Goal: Navigation & Orientation: Go to known website

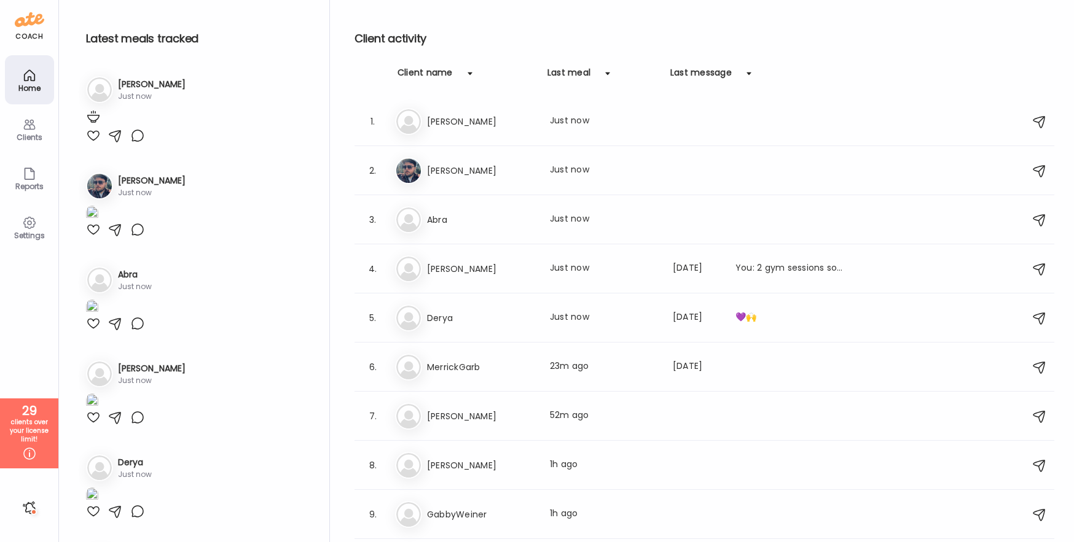
scroll to position [518, 0]
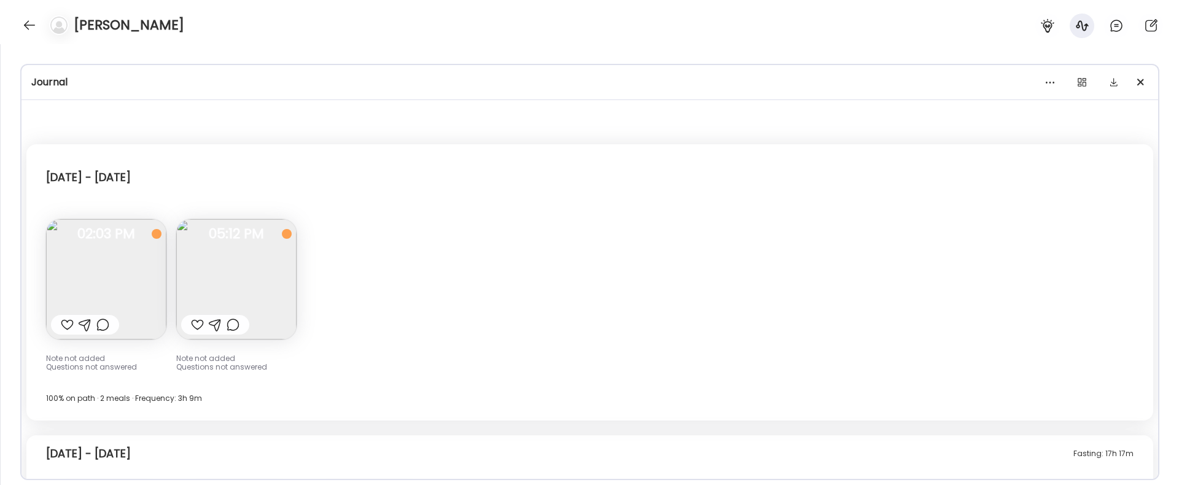
scroll to position [370, 0]
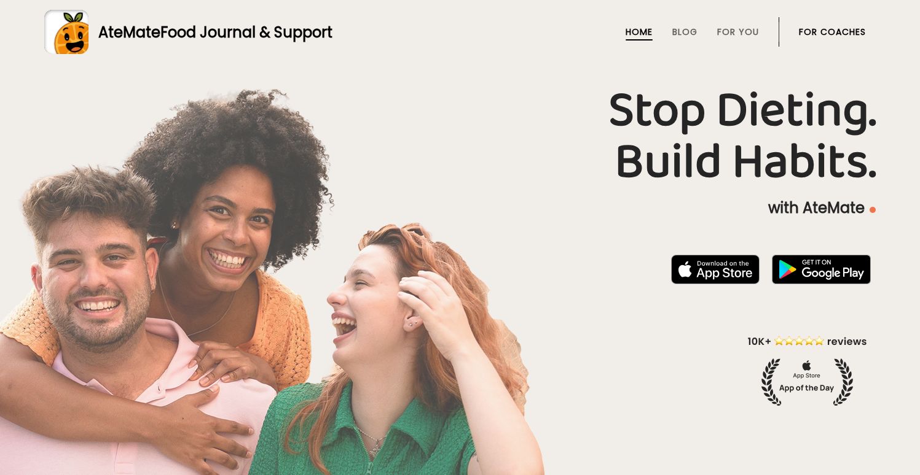
click at [835, 37] on link "For Coaches" at bounding box center [832, 32] width 67 height 10
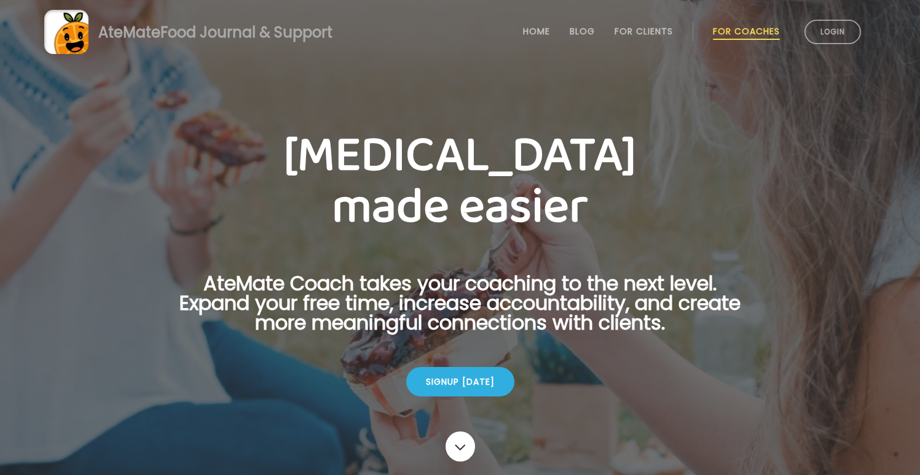
click at [846, 47] on li "Login" at bounding box center [832, 32] width 66 height 54
click at [838, 29] on link "Login" at bounding box center [832, 32] width 57 height 25
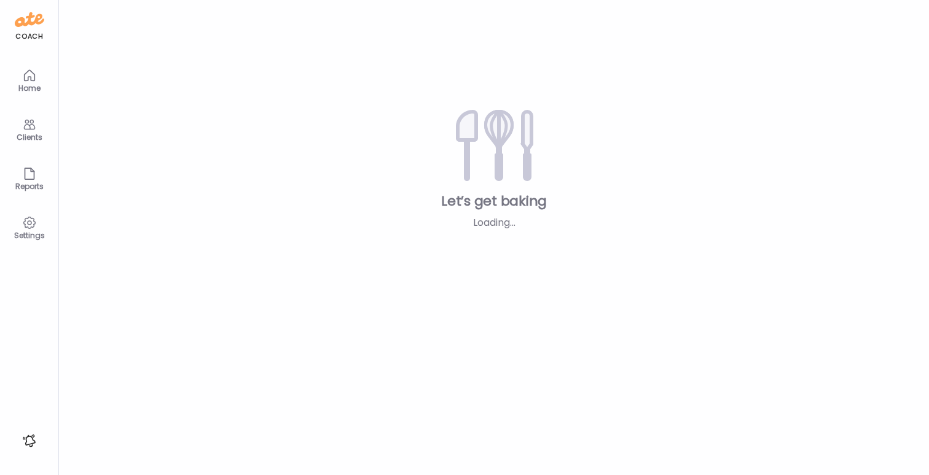
type input "**********"
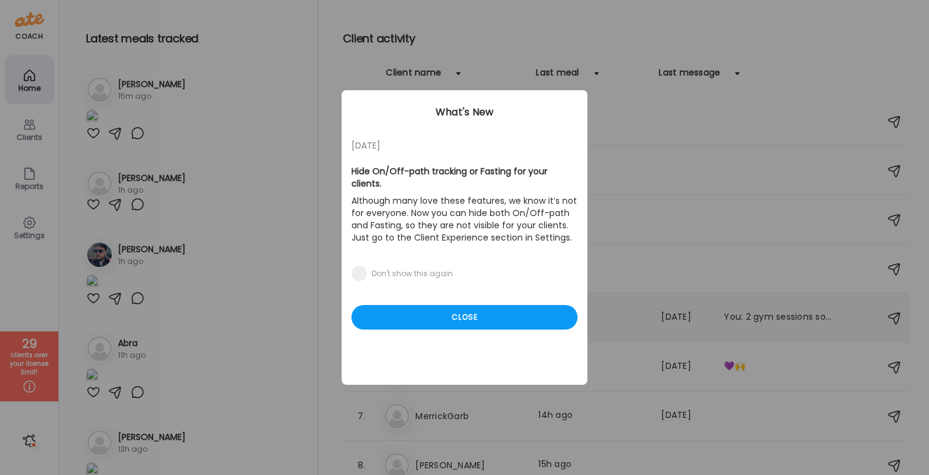
click at [461, 309] on div "Close" at bounding box center [464, 317] width 226 height 25
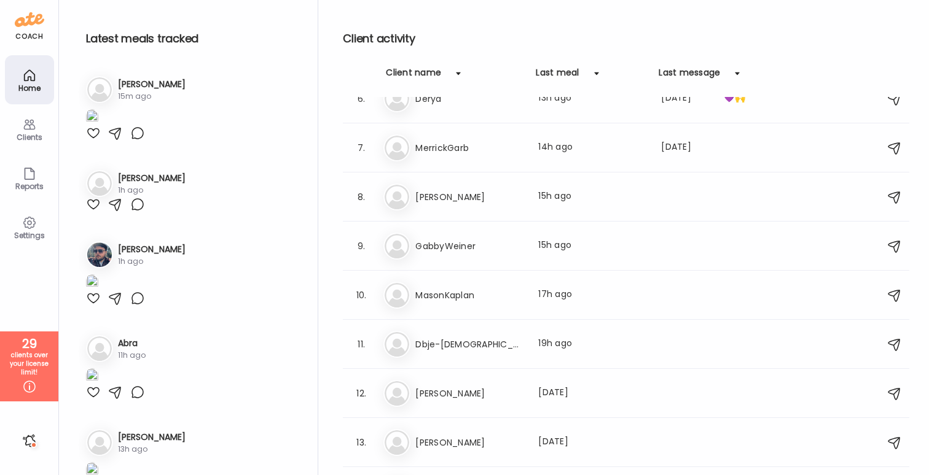
scroll to position [287, 0]
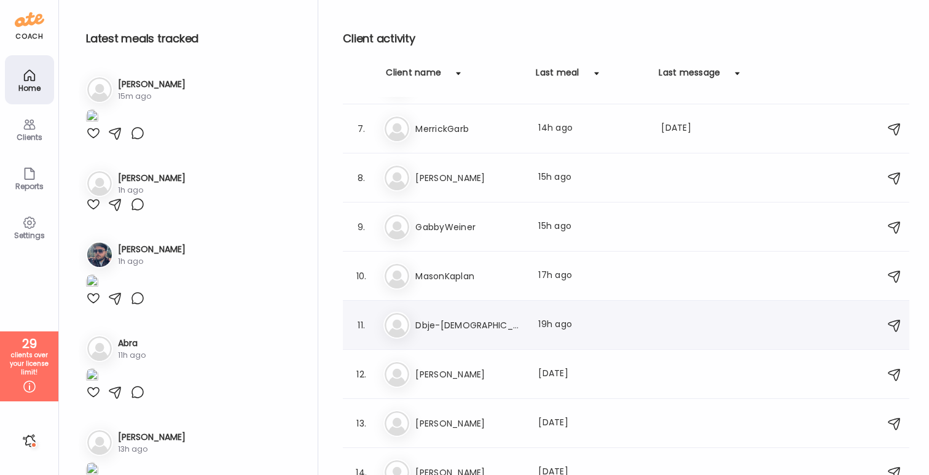
click at [467, 336] on div "Db Dbje-Jews Last meal: 19h ago" at bounding box center [627, 325] width 489 height 27
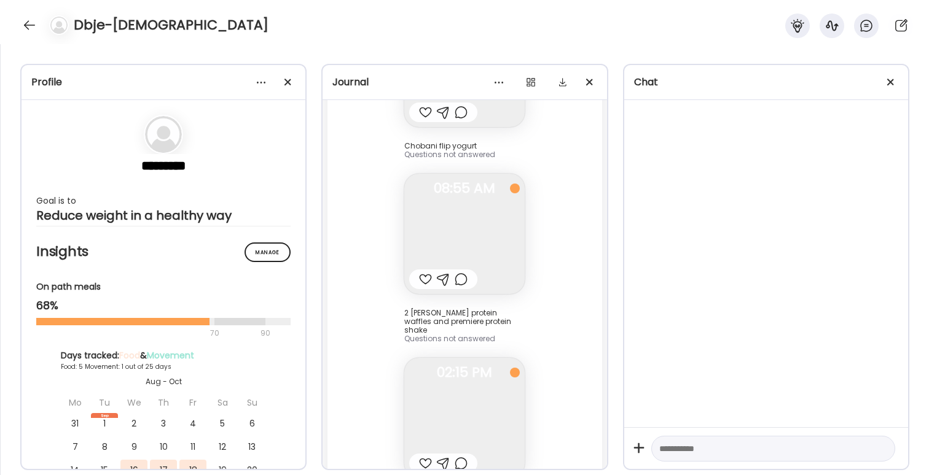
scroll to position [12672, 0]
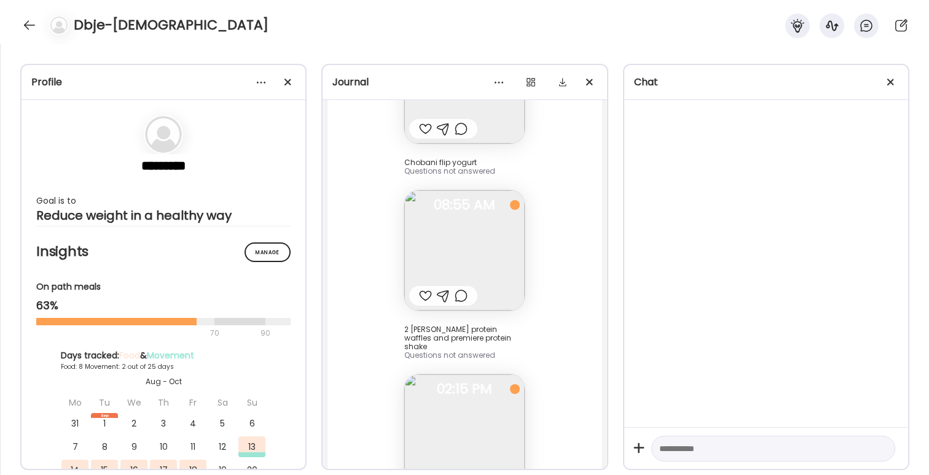
click at [467, 375] on img at bounding box center [464, 435] width 120 height 120
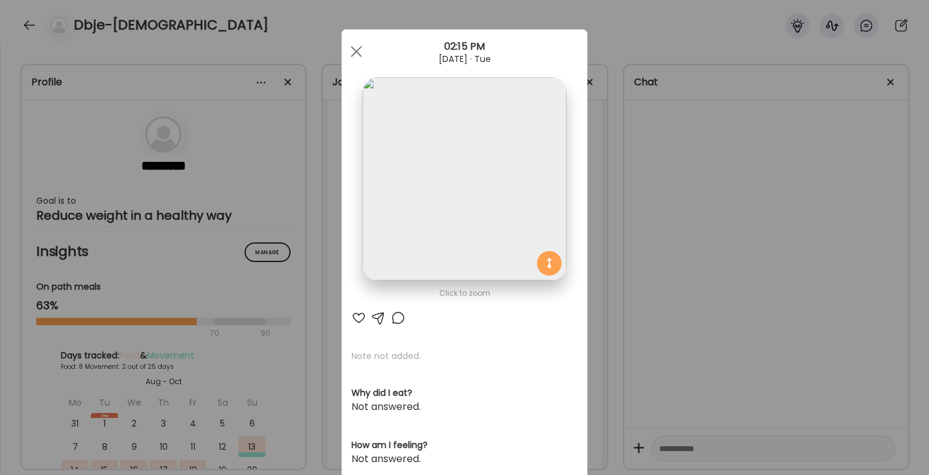
click at [741, 314] on div "Ate Coach Dashboard Wahoo! It’s official Take a moment to set up your Coach Pro…" at bounding box center [464, 237] width 929 height 475
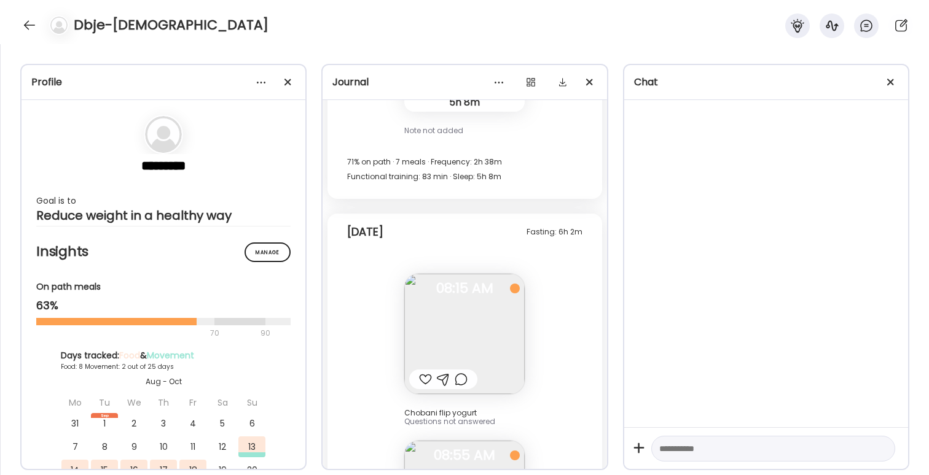
scroll to position [12440, 0]
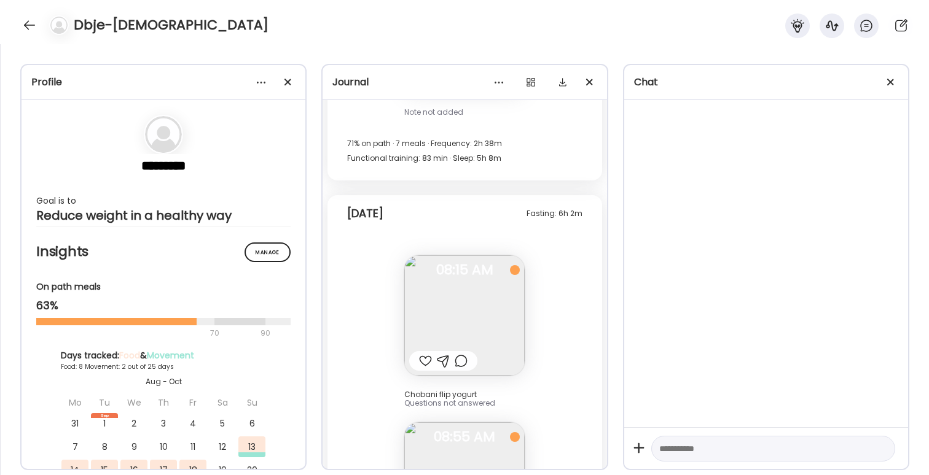
click at [437, 256] on img at bounding box center [464, 316] width 120 height 120
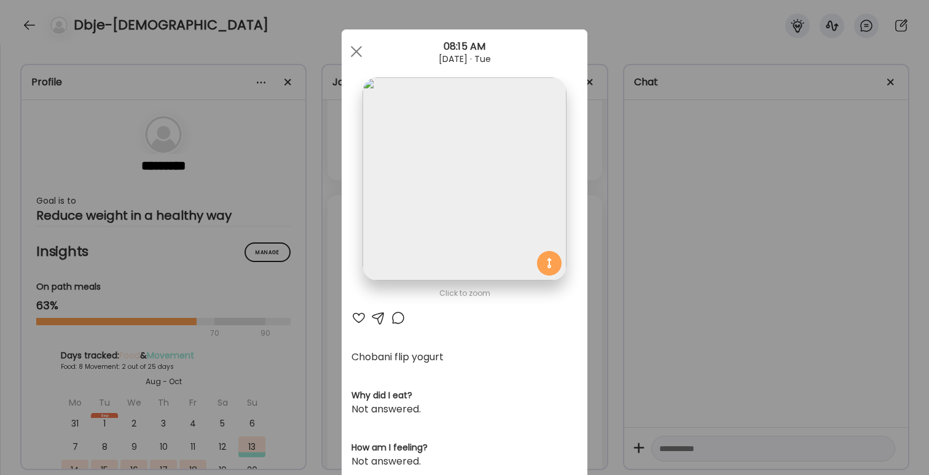
click at [716, 223] on div "Ate Coach Dashboard Wahoo! It’s official Take a moment to set up your Coach Pro…" at bounding box center [464, 237] width 929 height 475
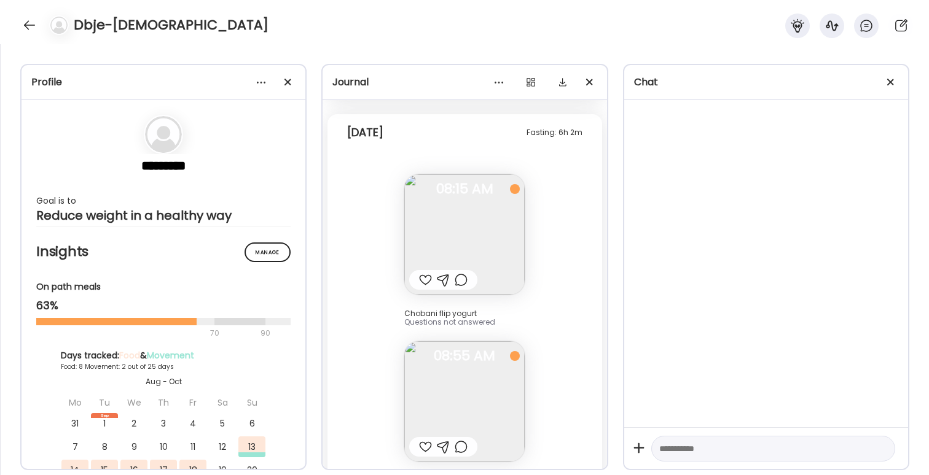
scroll to position [12528, 0]
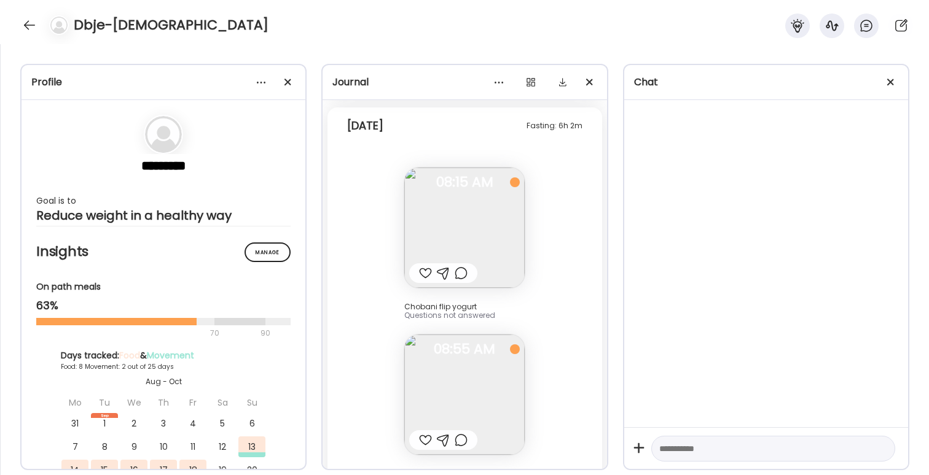
click at [488, 335] on img at bounding box center [464, 395] width 120 height 120
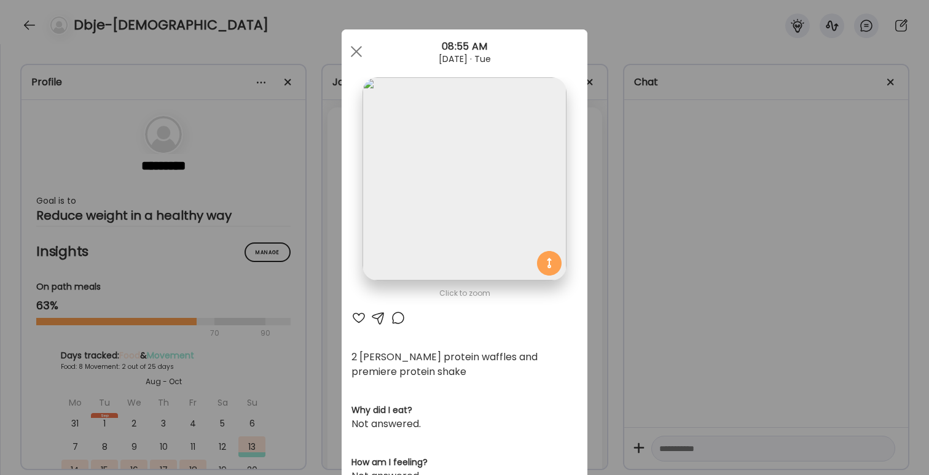
click at [727, 251] on div "Ate Coach Dashboard Wahoo! It’s official Take a moment to set up your Coach Pro…" at bounding box center [464, 237] width 929 height 475
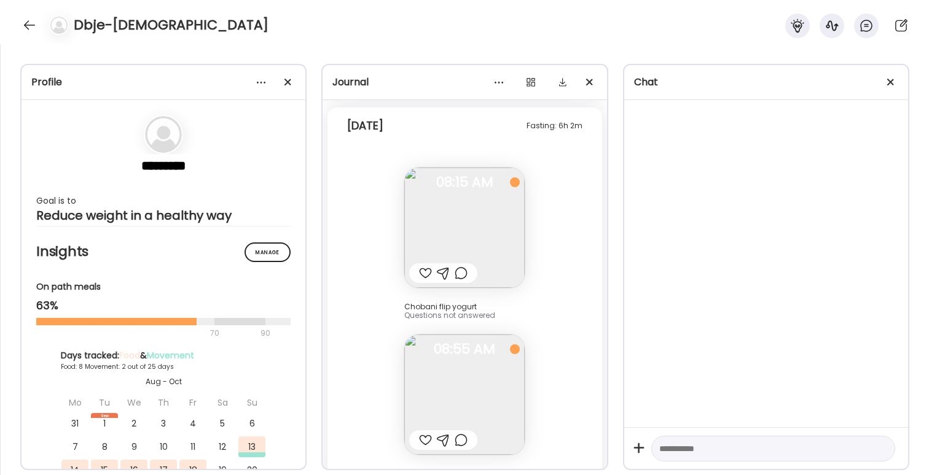
click at [452, 168] on img at bounding box center [464, 228] width 120 height 120
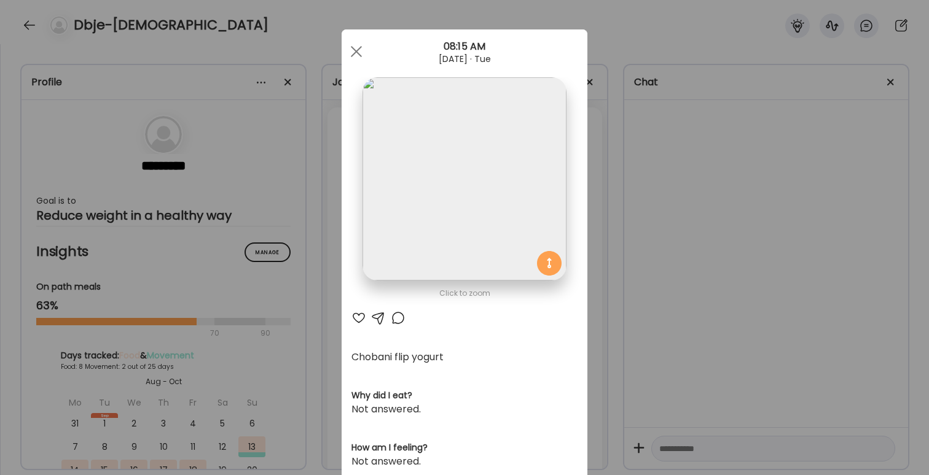
click at [758, 209] on div "Ate Coach Dashboard Wahoo! It’s official Take a moment to set up your Coach Pro…" at bounding box center [464, 237] width 929 height 475
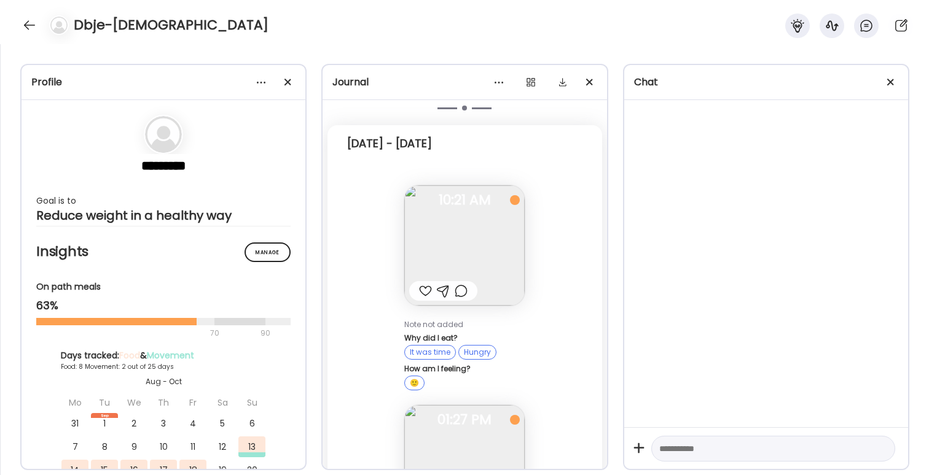
scroll to position [10432, 0]
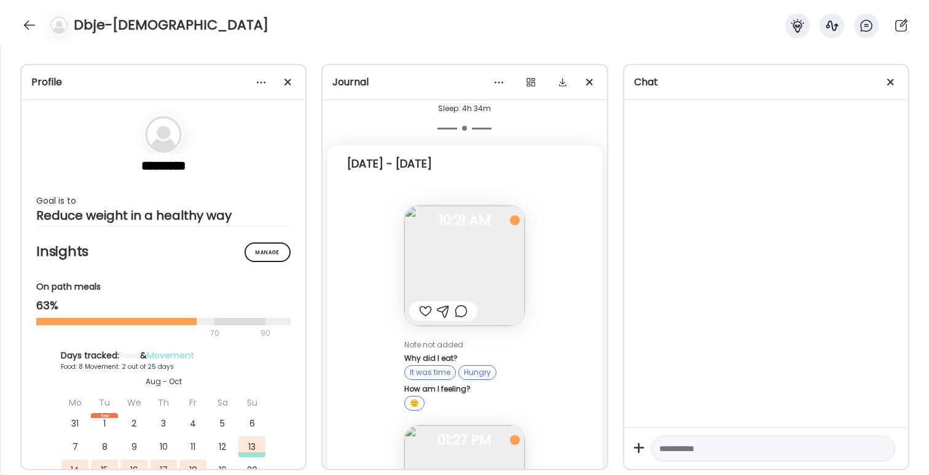
click at [473, 222] on img at bounding box center [464, 266] width 120 height 120
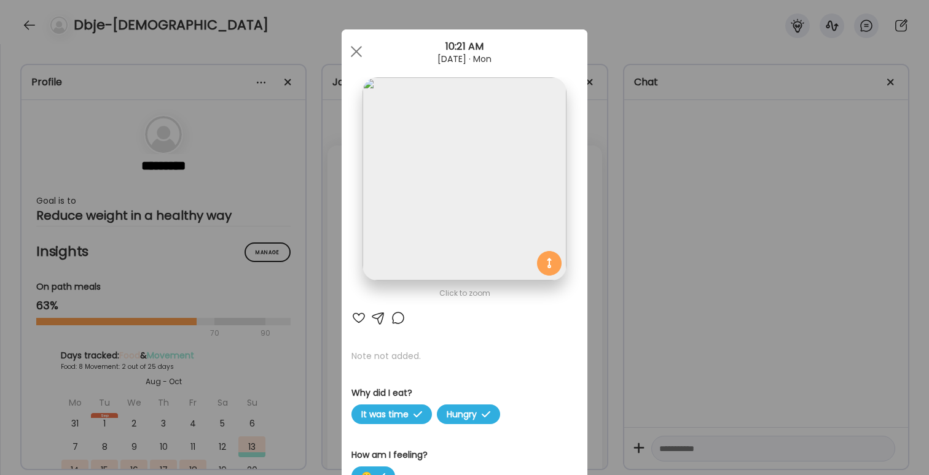
click at [663, 262] on div "Ate Coach Dashboard Wahoo! It’s official Take a moment to set up your Coach Pro…" at bounding box center [464, 237] width 929 height 475
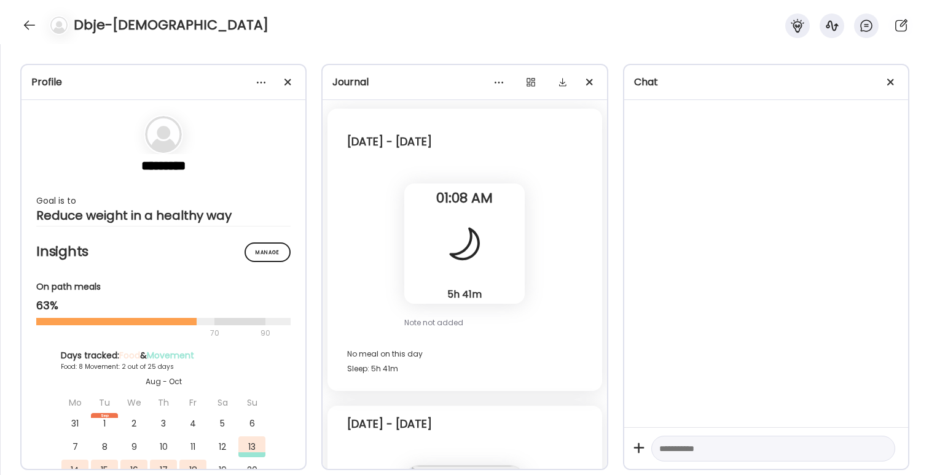
scroll to position [0, 0]
